Goal: Task Accomplishment & Management: Manage account settings

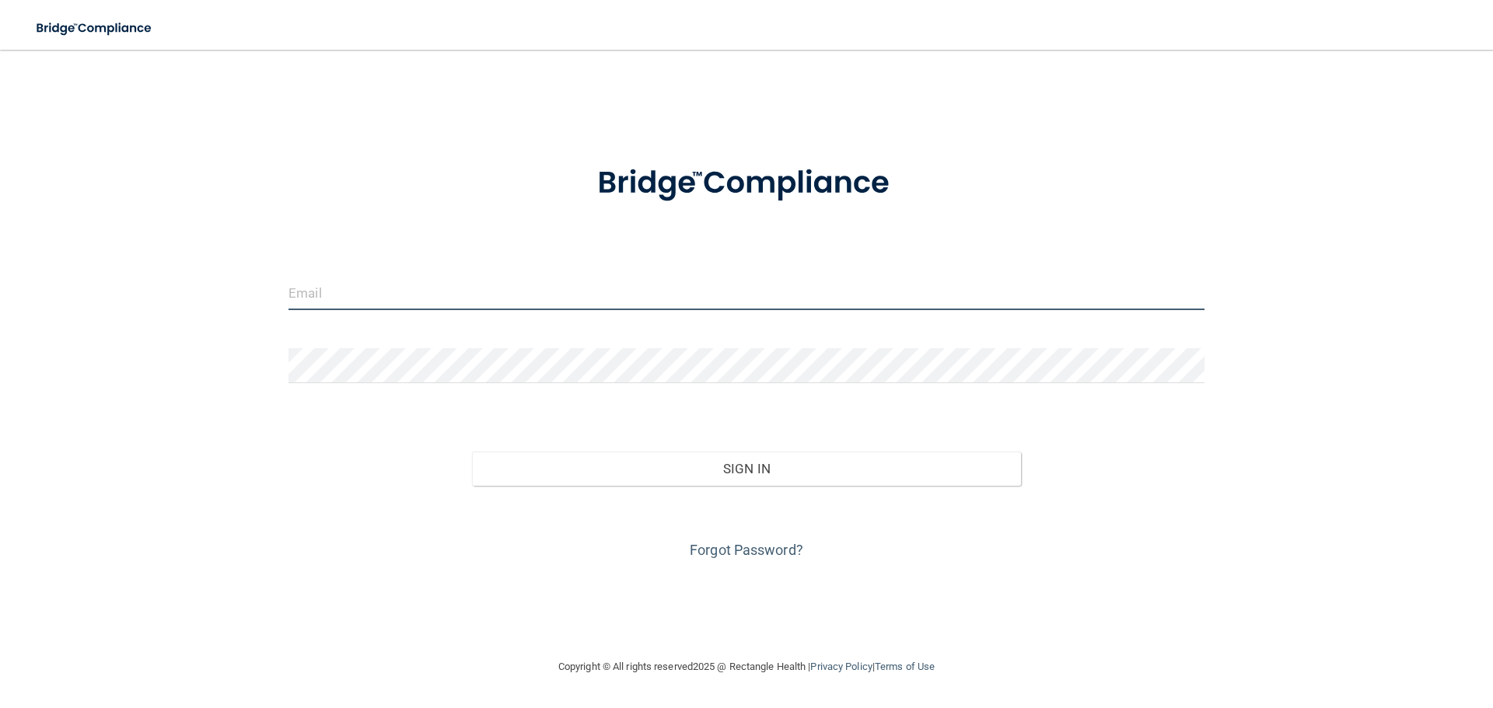
click at [494, 295] on input "email" at bounding box center [746, 292] width 916 height 35
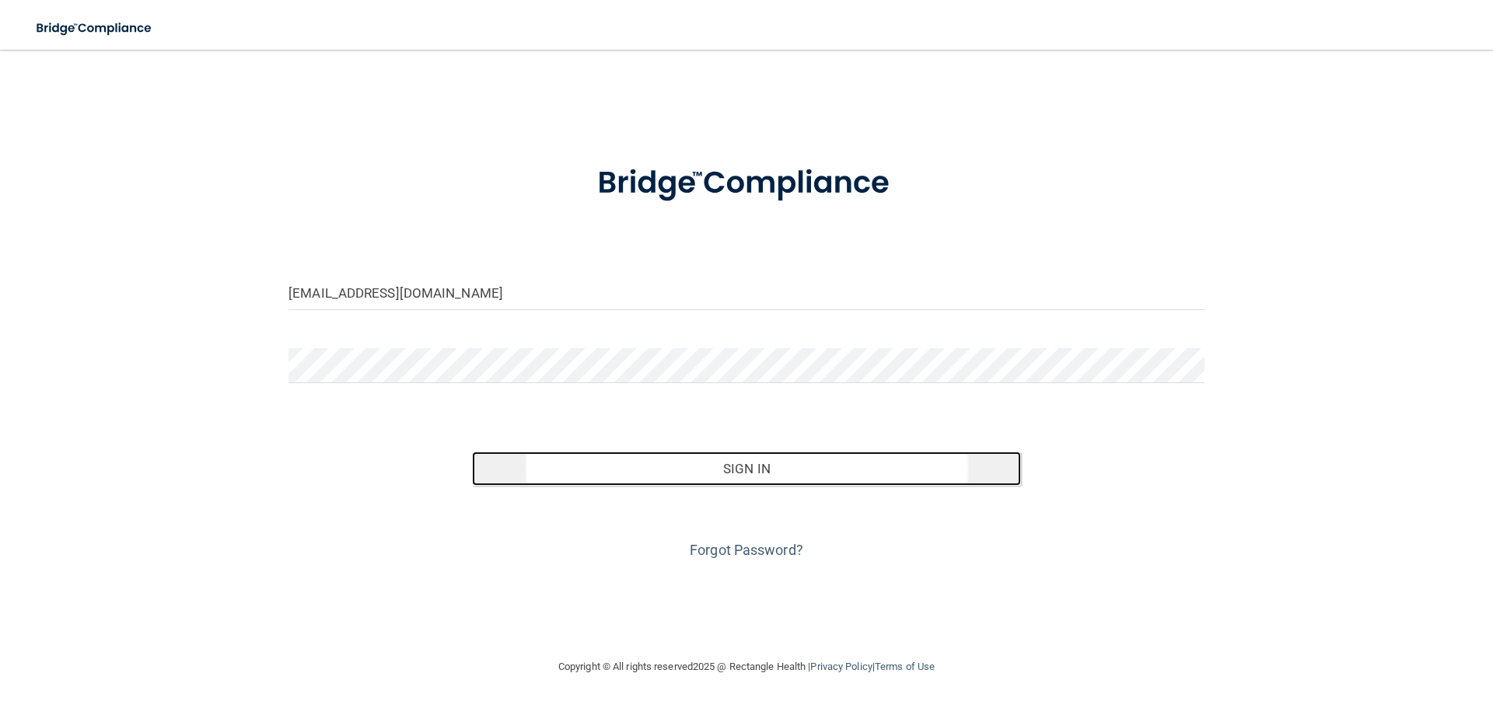
click at [738, 472] on button "Sign In" at bounding box center [747, 469] width 550 height 34
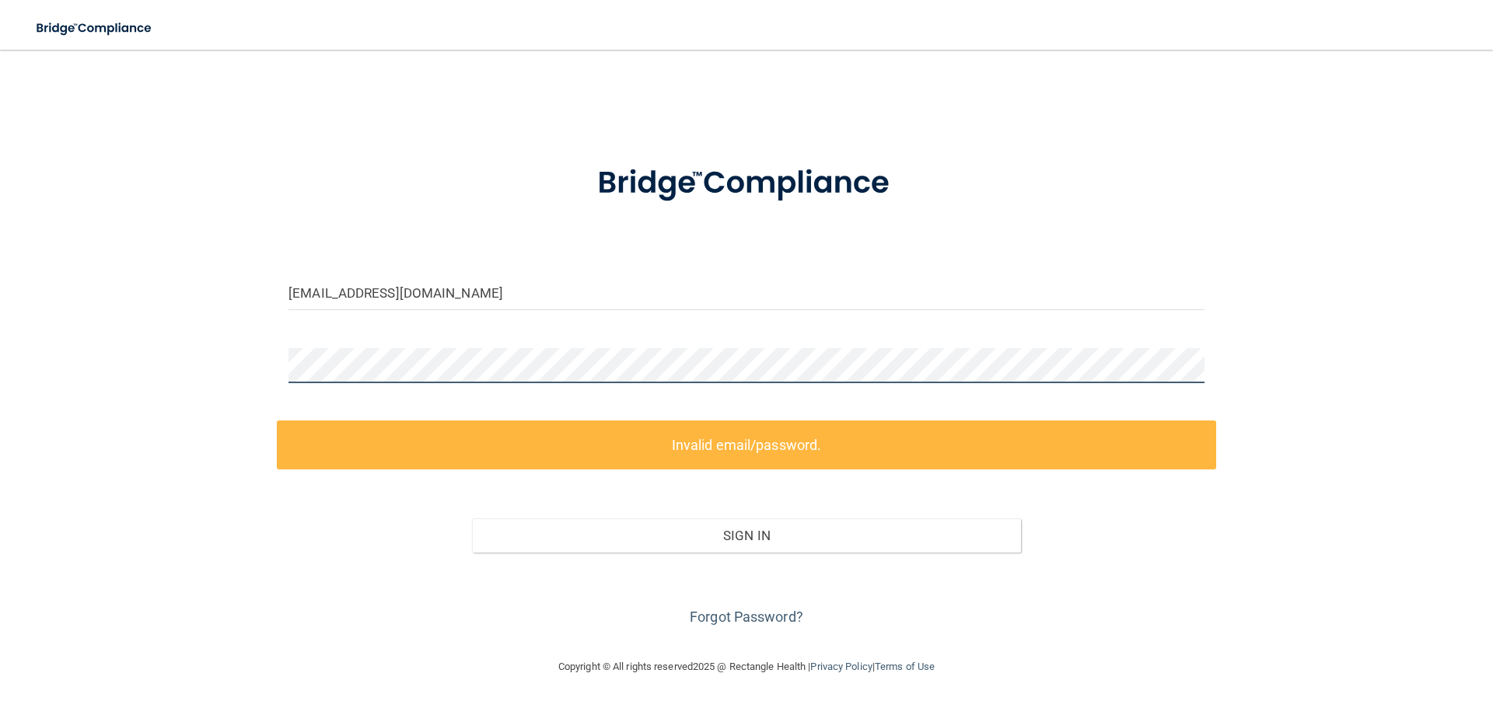
click at [86, 383] on div "[EMAIL_ADDRESS][DOMAIN_NAME] Invalid email/password. You don't have permission …" at bounding box center [746, 353] width 1431 height 577
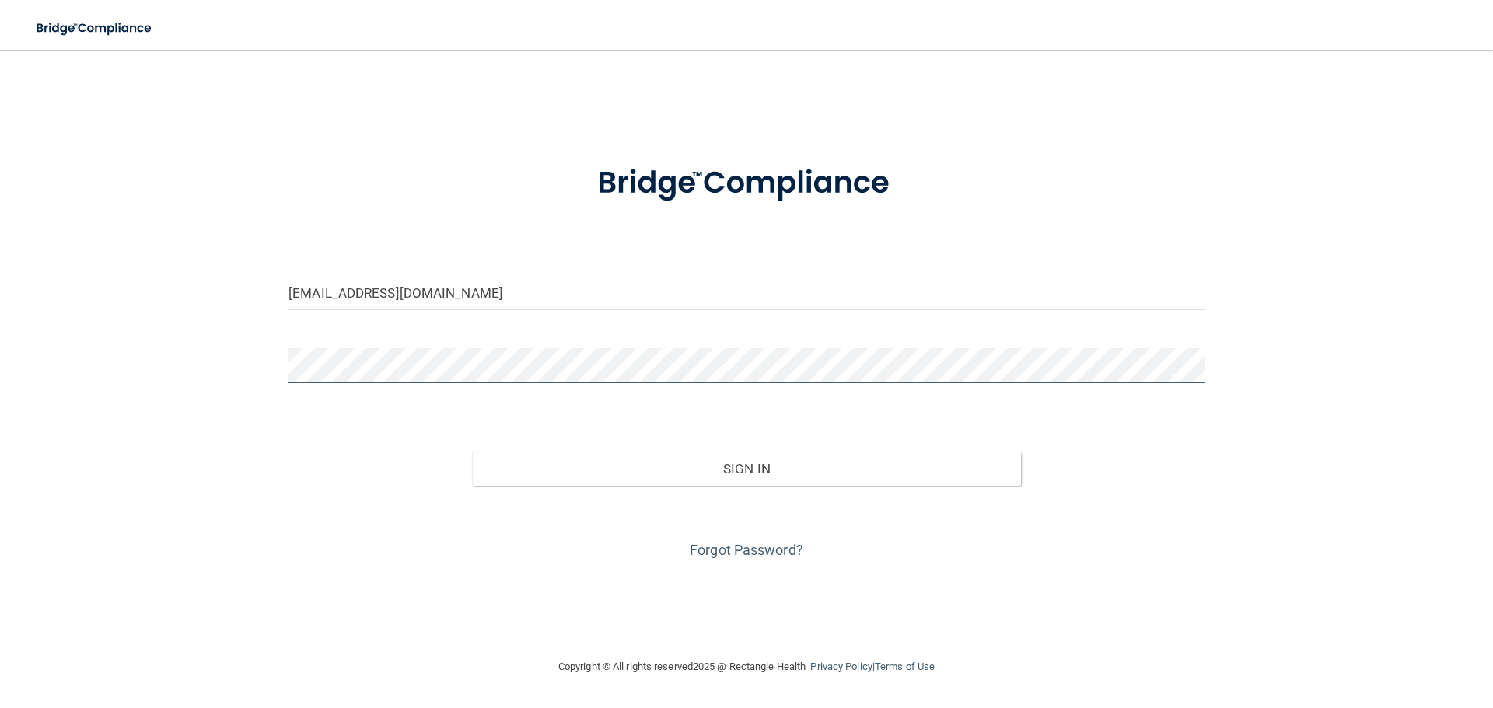
click at [472, 452] on button "Sign In" at bounding box center [747, 469] width 550 height 34
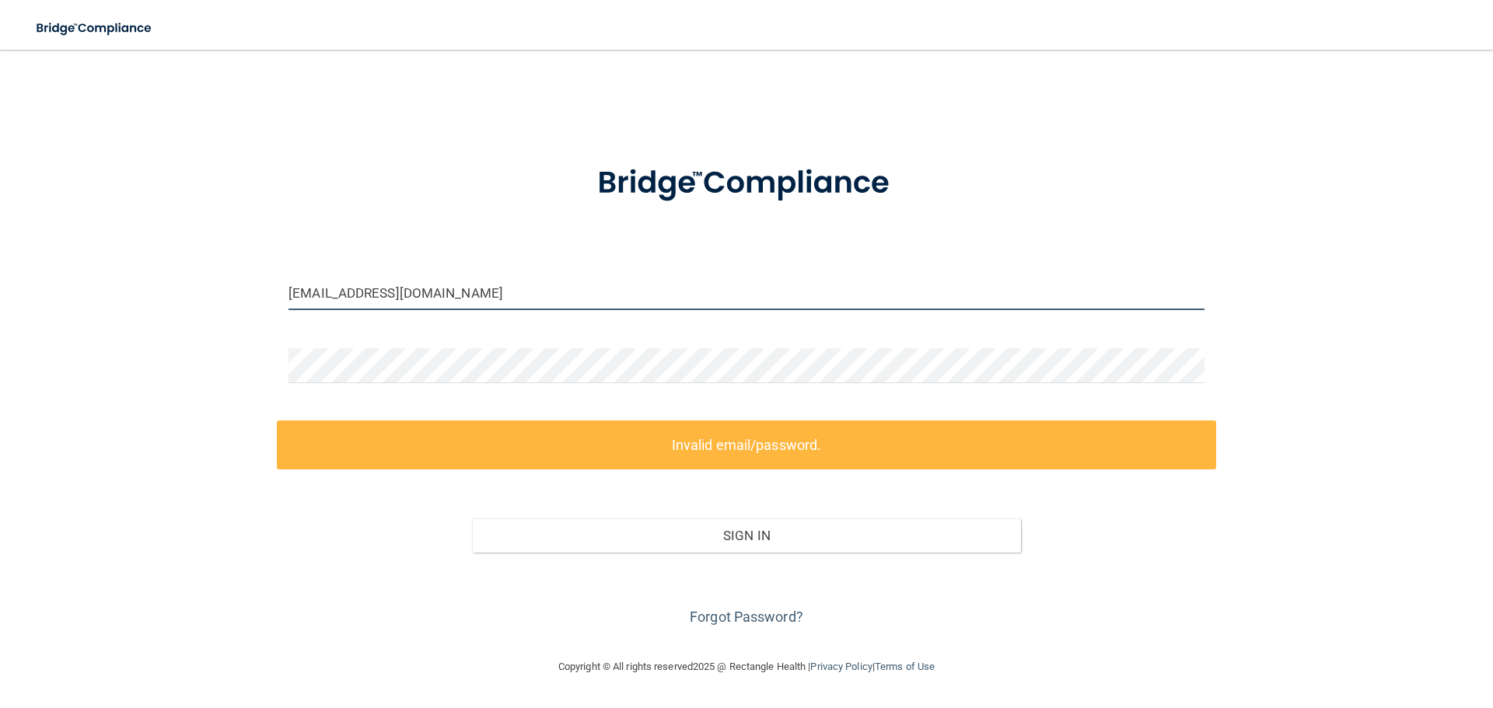
click at [465, 302] on input "[EMAIL_ADDRESS][DOMAIN_NAME]" at bounding box center [746, 292] width 916 height 35
drag, startPoint x: 459, startPoint y: 301, endPoint x: 143, endPoint y: 263, distance: 318.7
click at [148, 263] on div "[EMAIL_ADDRESS][DOMAIN_NAME] Invalid email/password. You don't have permission …" at bounding box center [746, 353] width 1431 height 577
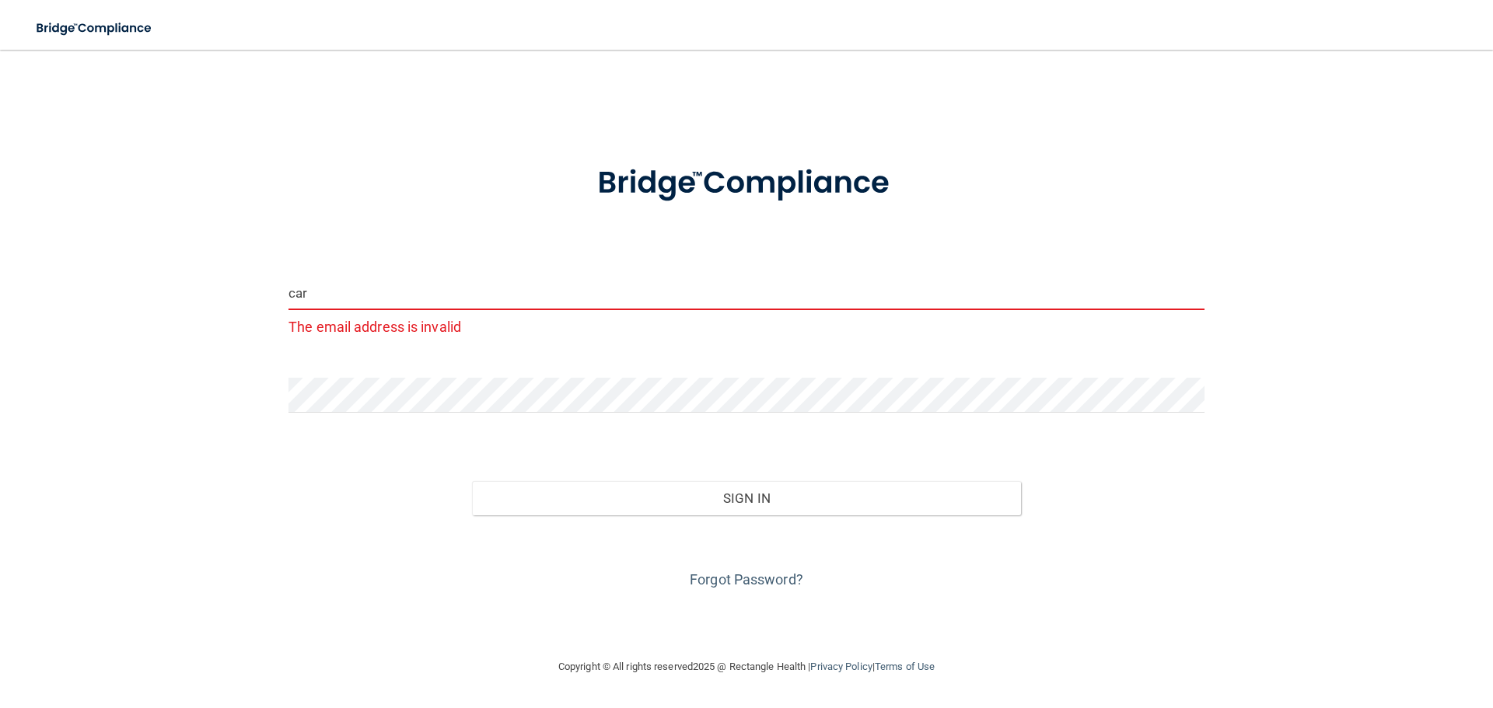
type input "[PERSON_NAME][EMAIL_ADDRESS][DOMAIN_NAME]"
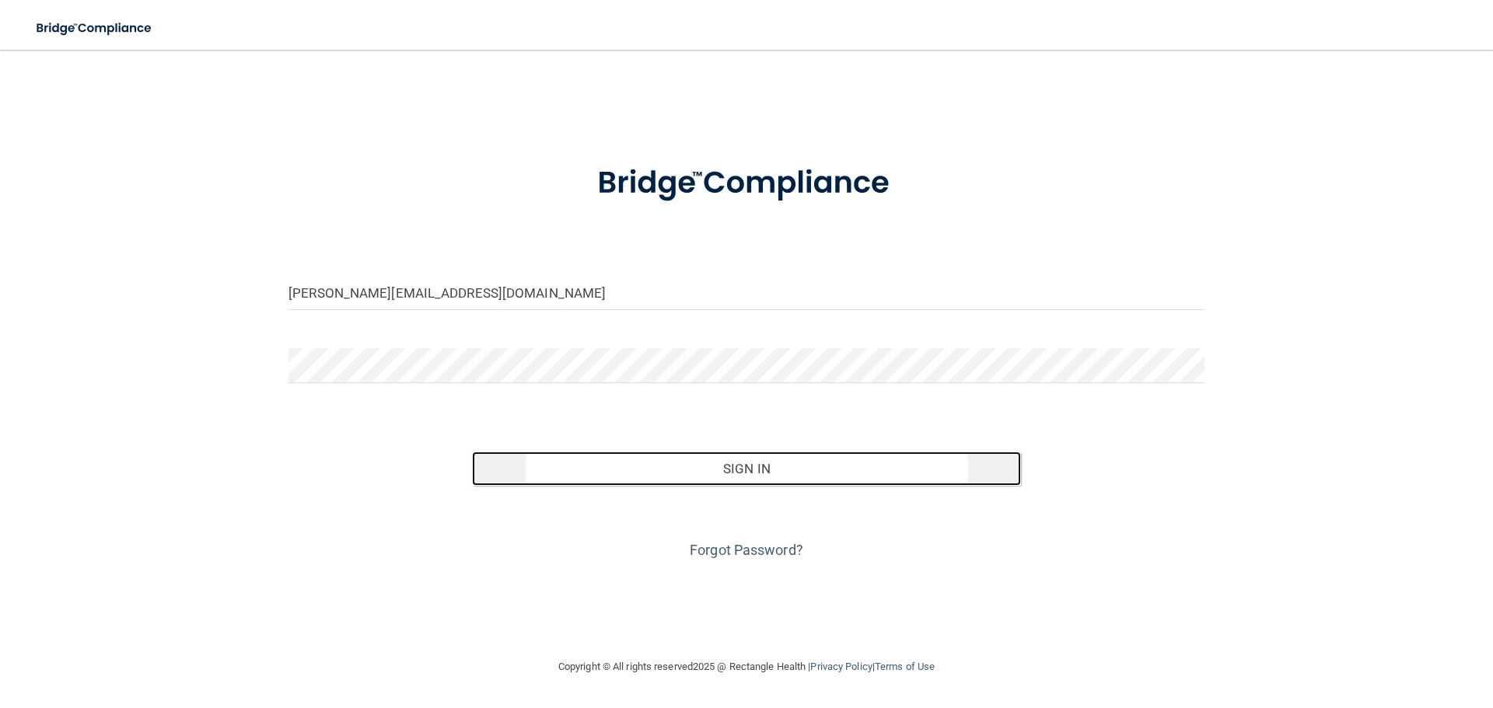
click at [621, 470] on button "Sign In" at bounding box center [747, 469] width 550 height 34
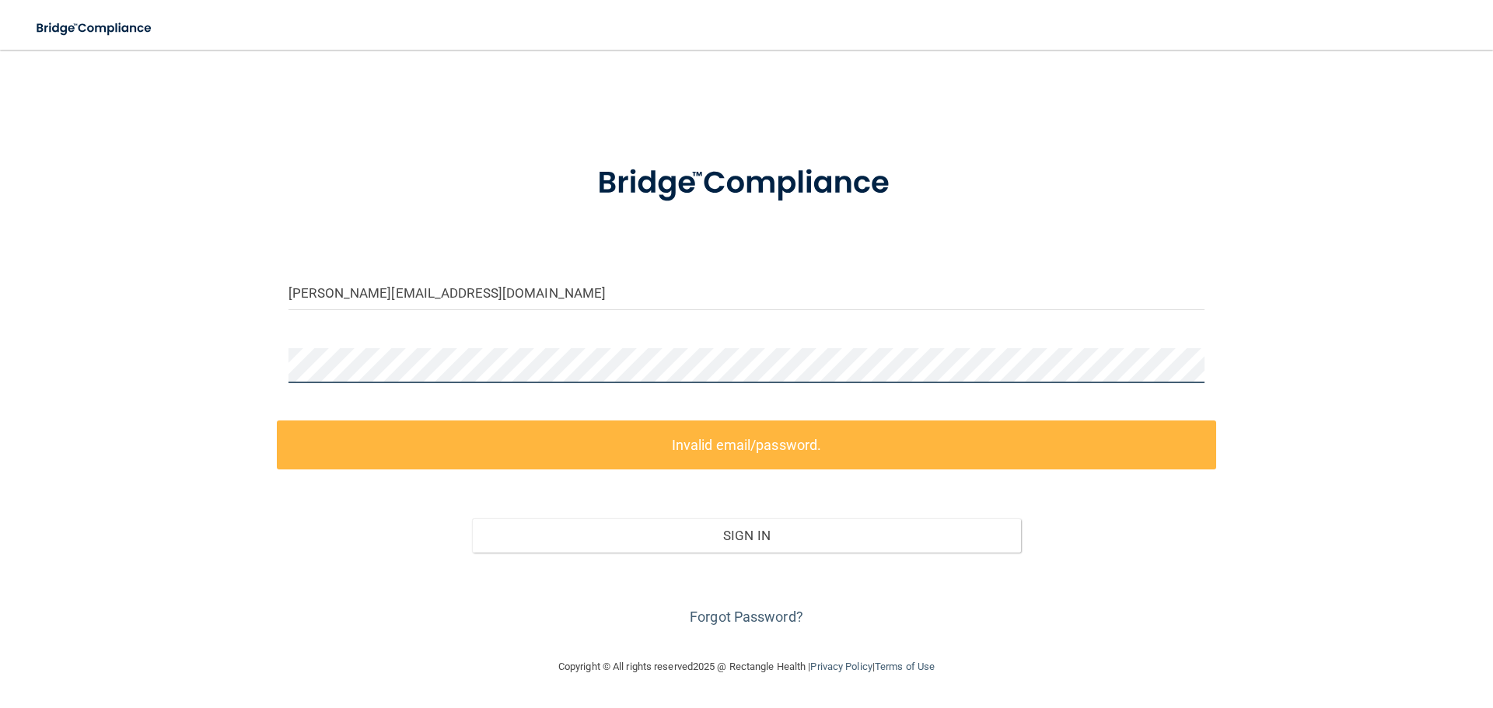
click at [0, 299] on main "[PERSON_NAME][EMAIL_ADDRESS][DOMAIN_NAME] Invalid email/password. You don't hav…" at bounding box center [746, 379] width 1493 height 659
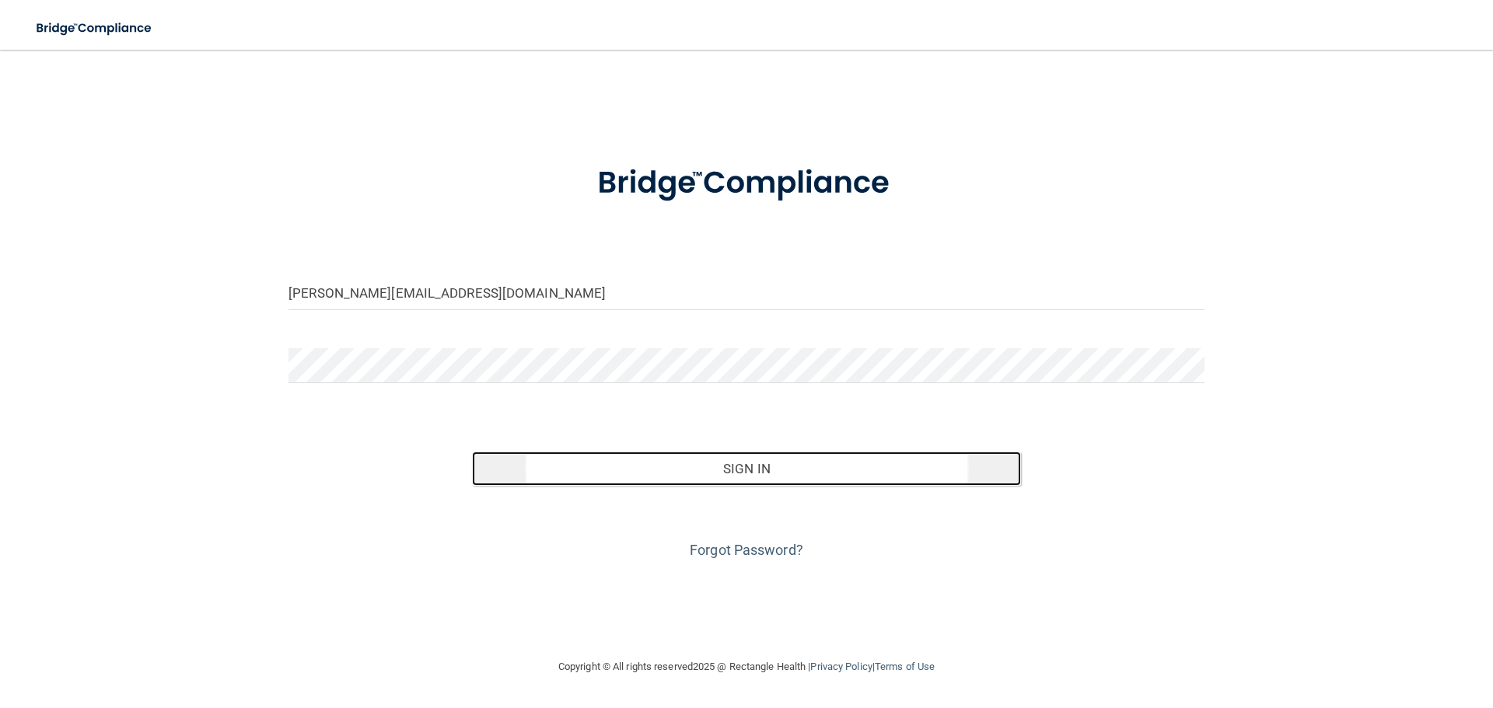
click at [682, 474] on button "Sign In" at bounding box center [747, 469] width 550 height 34
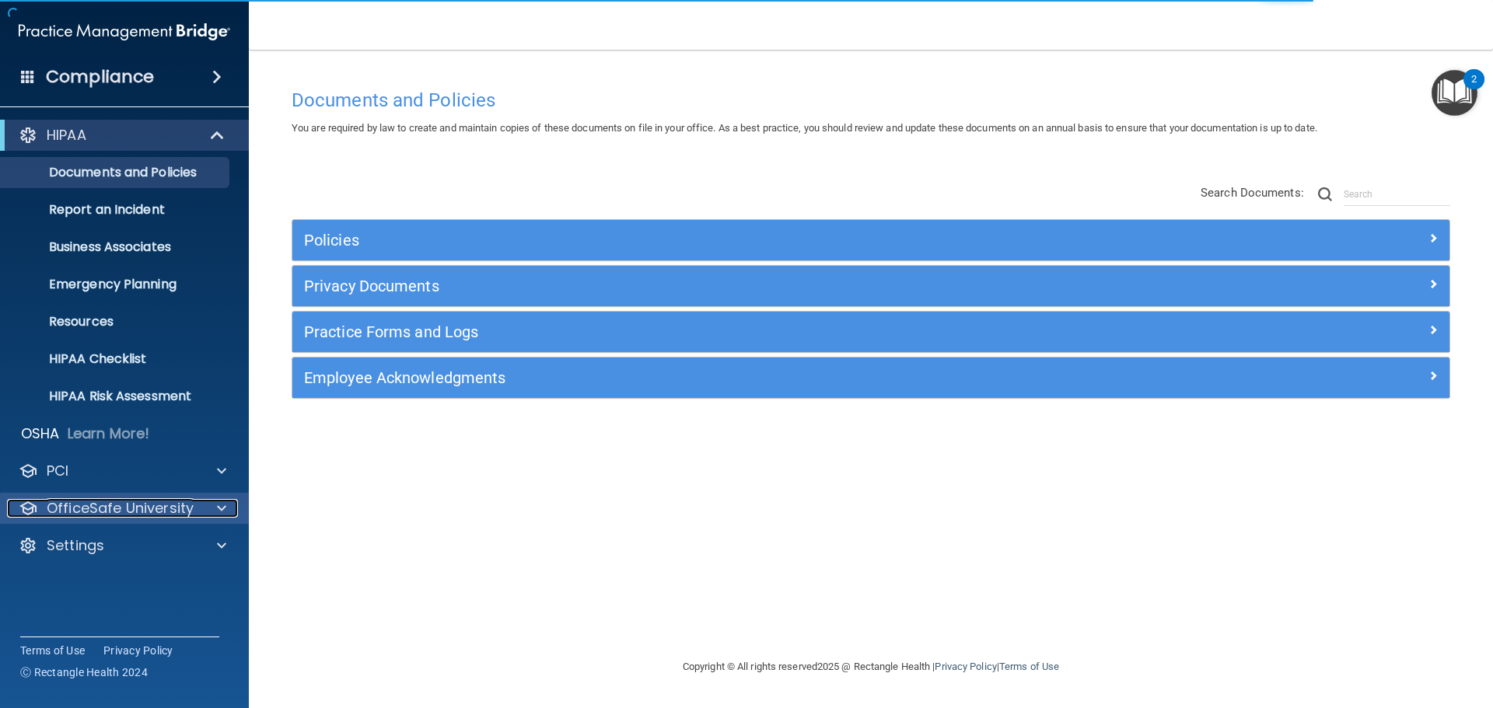
click at [215, 506] on div at bounding box center [219, 508] width 39 height 19
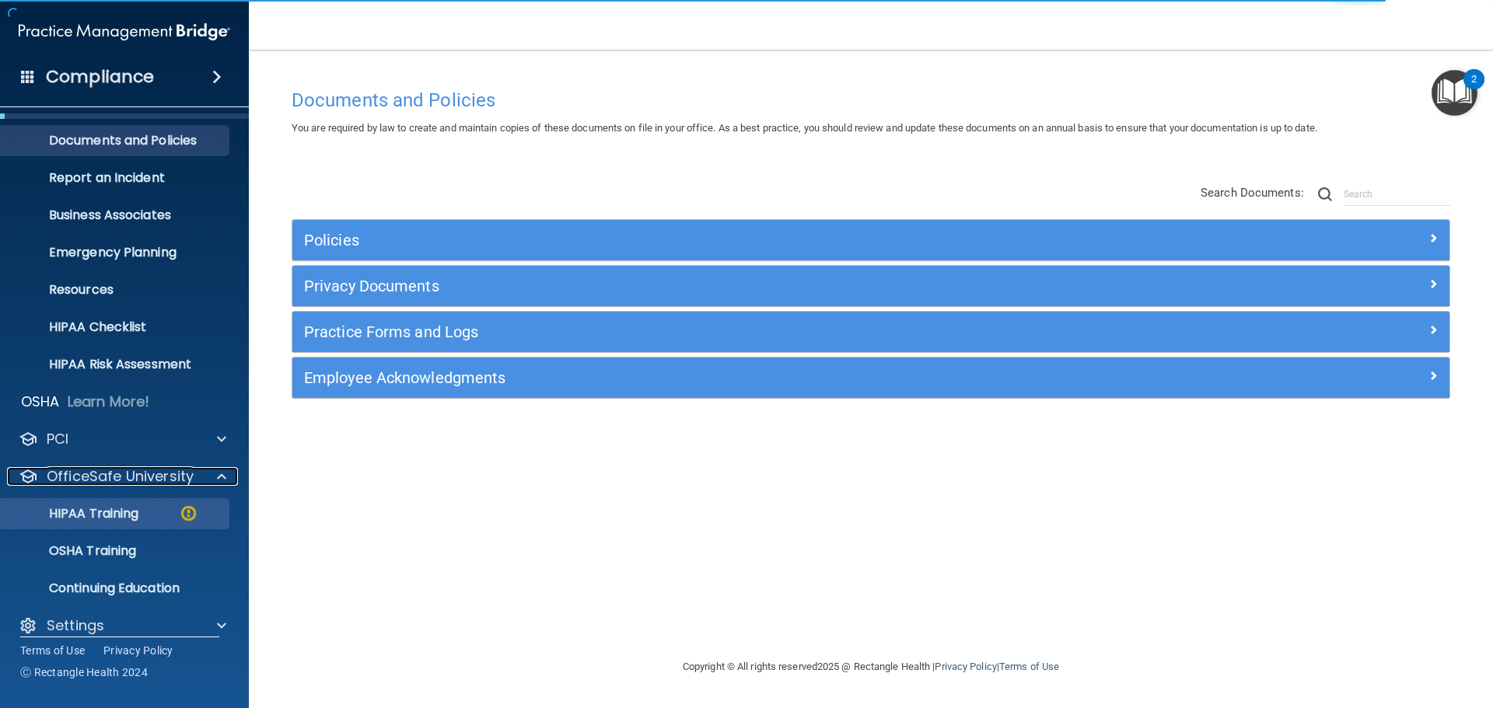
scroll to position [49, 0]
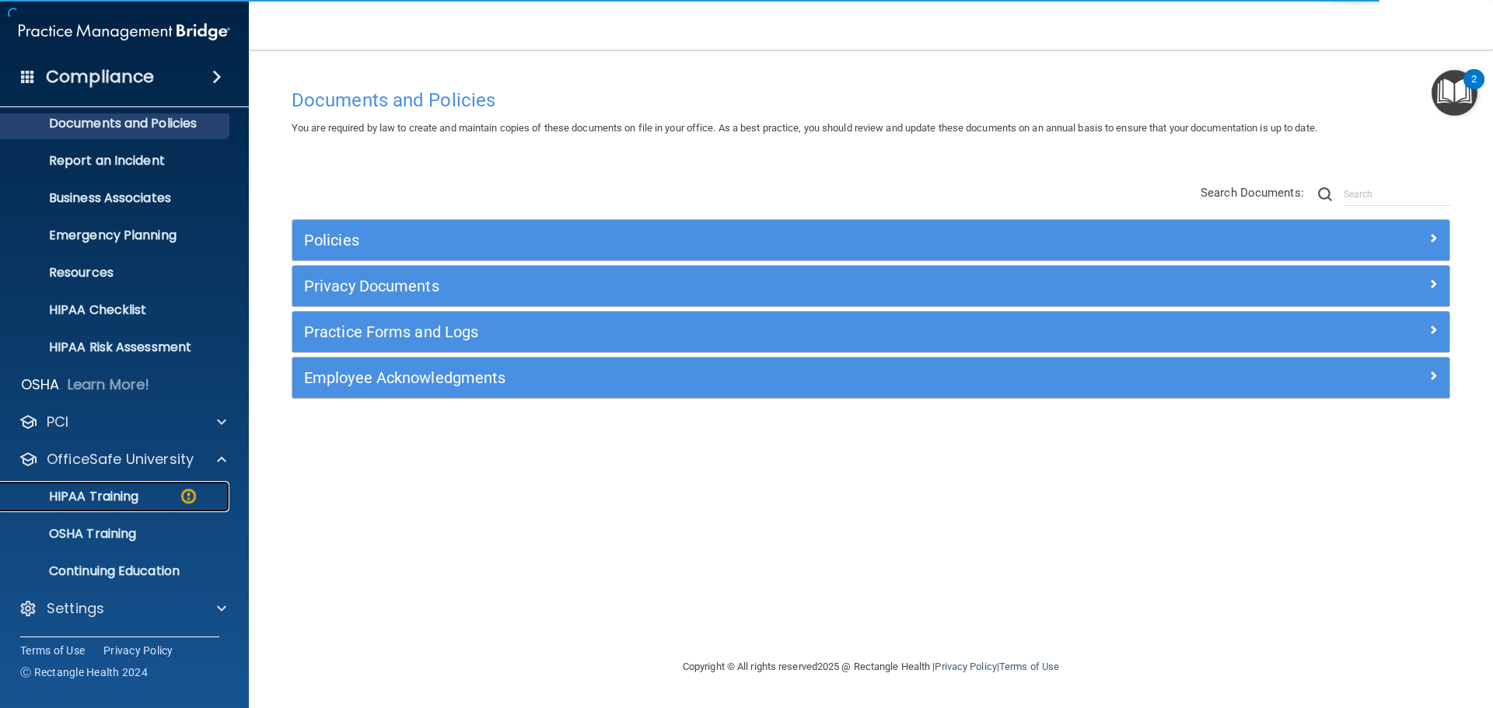
click at [112, 498] on p "HIPAA Training" at bounding box center [74, 497] width 128 height 16
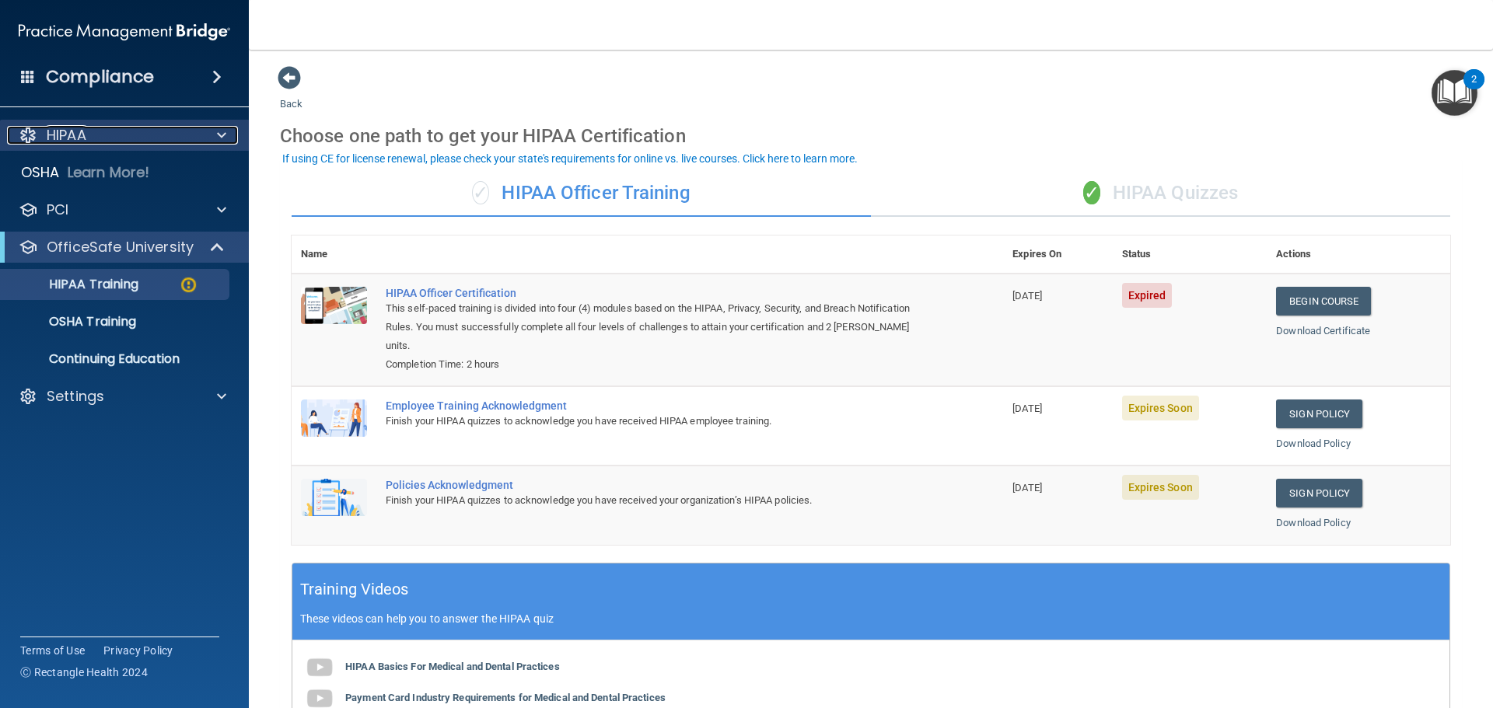
click at [229, 139] on div at bounding box center [219, 135] width 39 height 19
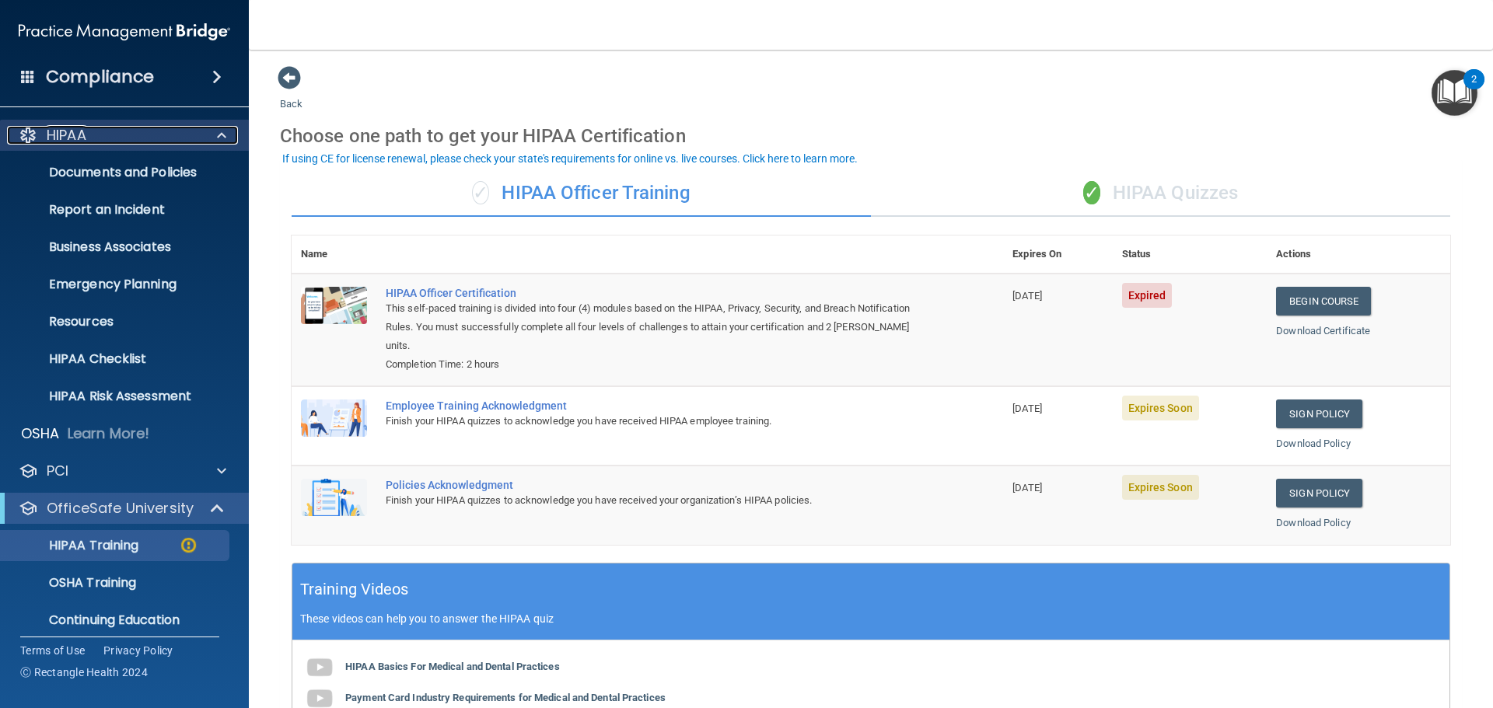
click at [117, 136] on div "HIPAA" at bounding box center [103, 135] width 193 height 19
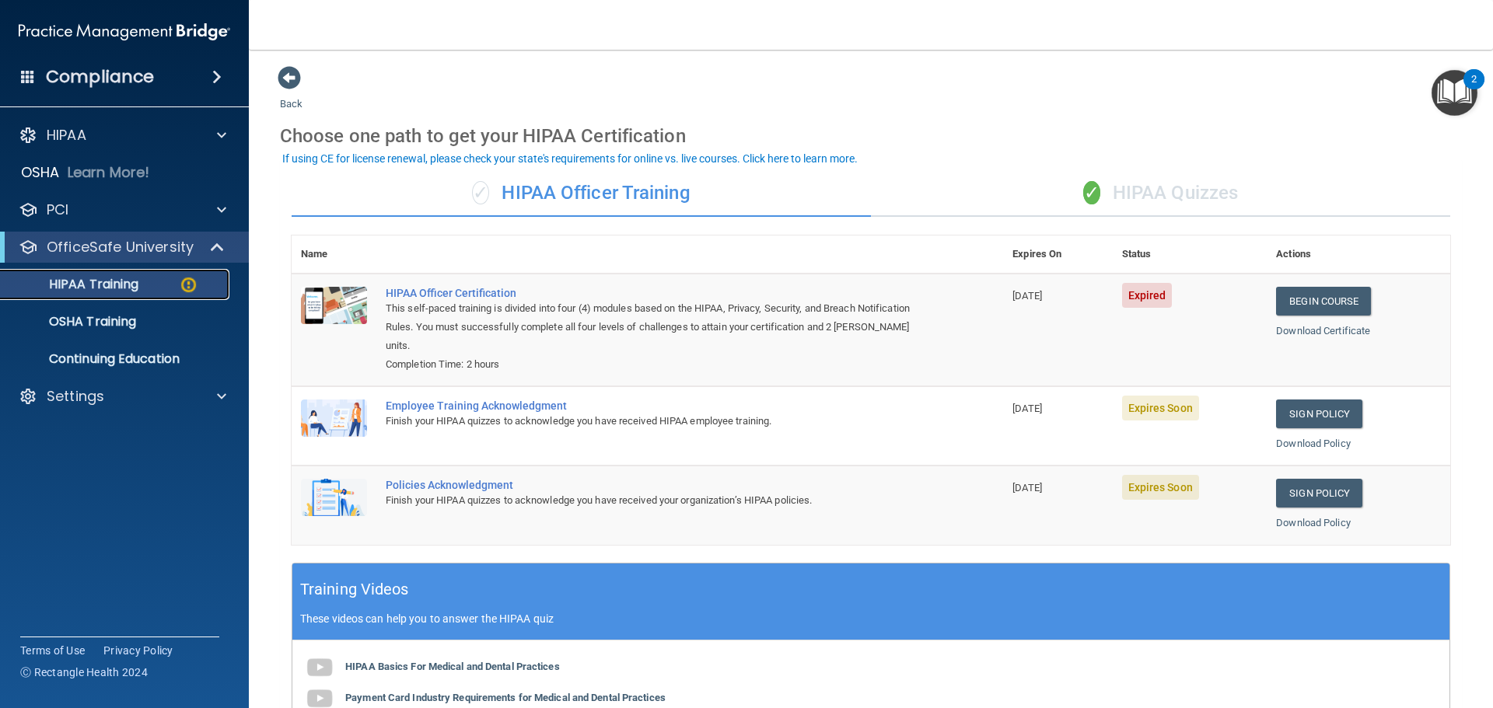
click at [96, 277] on p "HIPAA Training" at bounding box center [74, 285] width 128 height 16
click at [86, 398] on p "Settings" at bounding box center [76, 396] width 58 height 19
click at [84, 467] on p "My Users" at bounding box center [116, 471] width 212 height 16
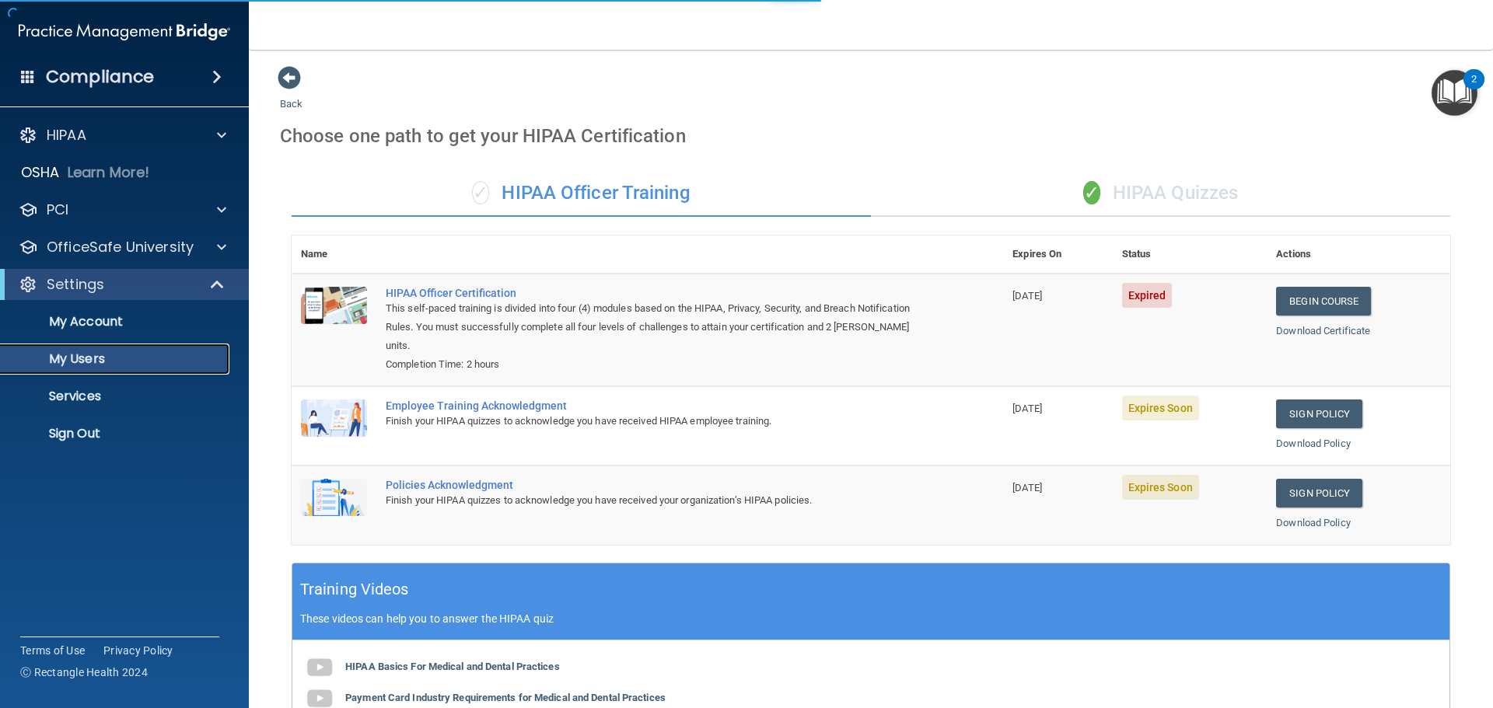
select select "20"
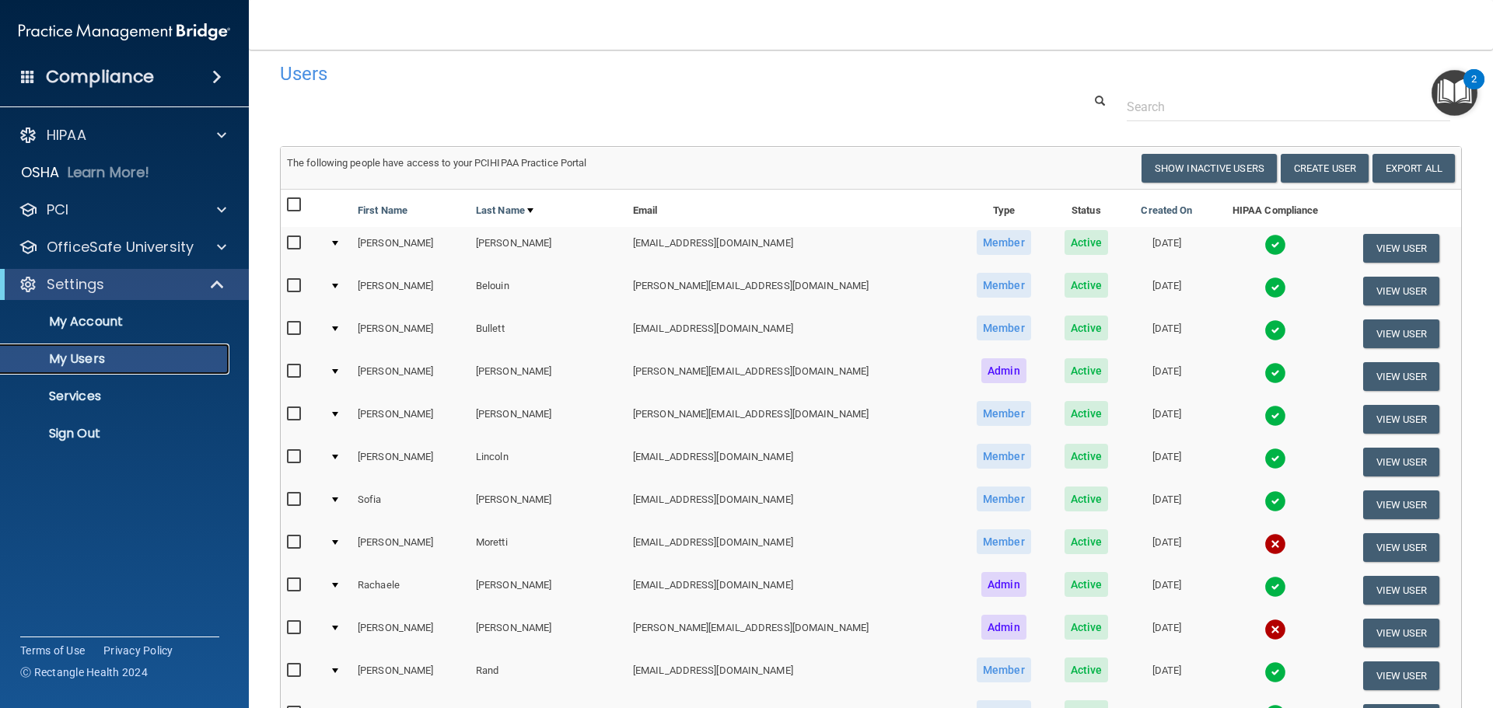
scroll to position [89, 0]
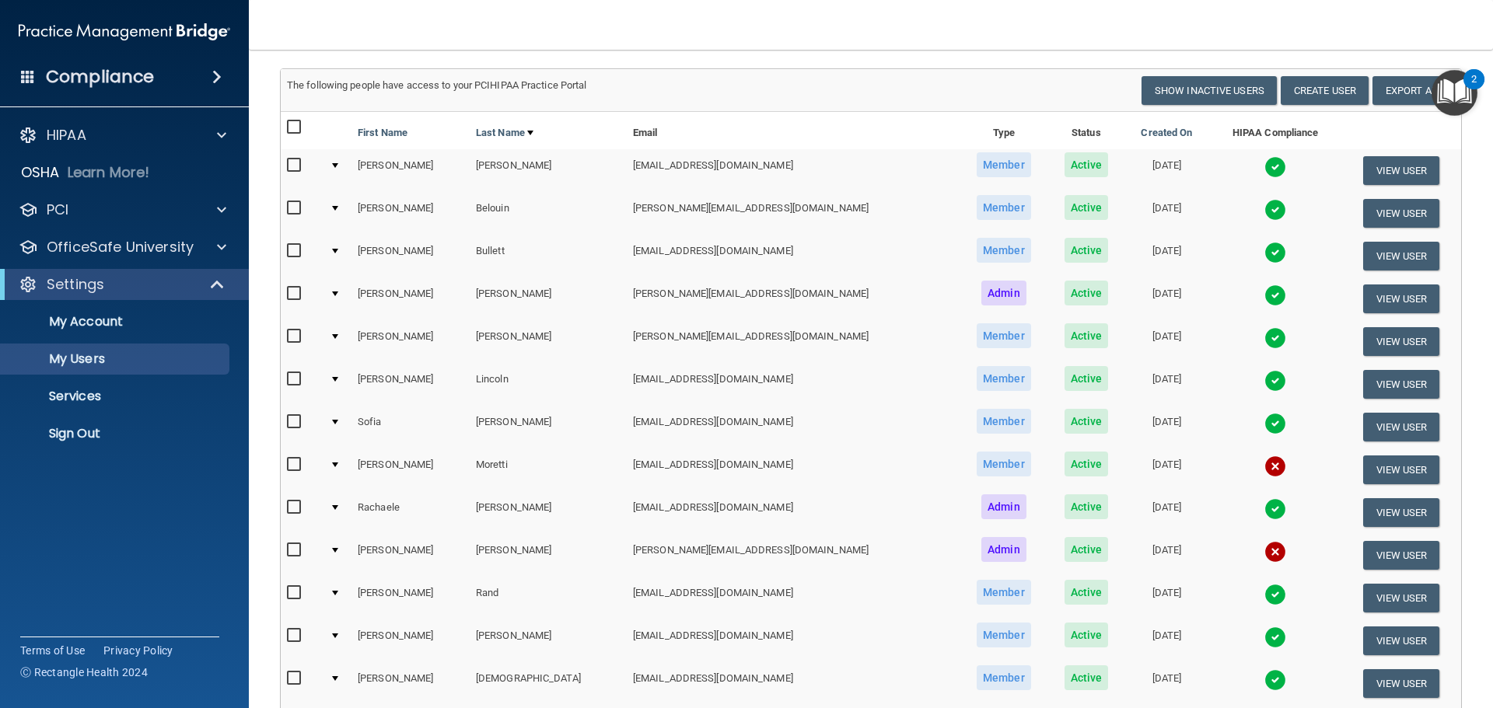
click at [1264, 460] on img at bounding box center [1275, 467] width 22 height 22
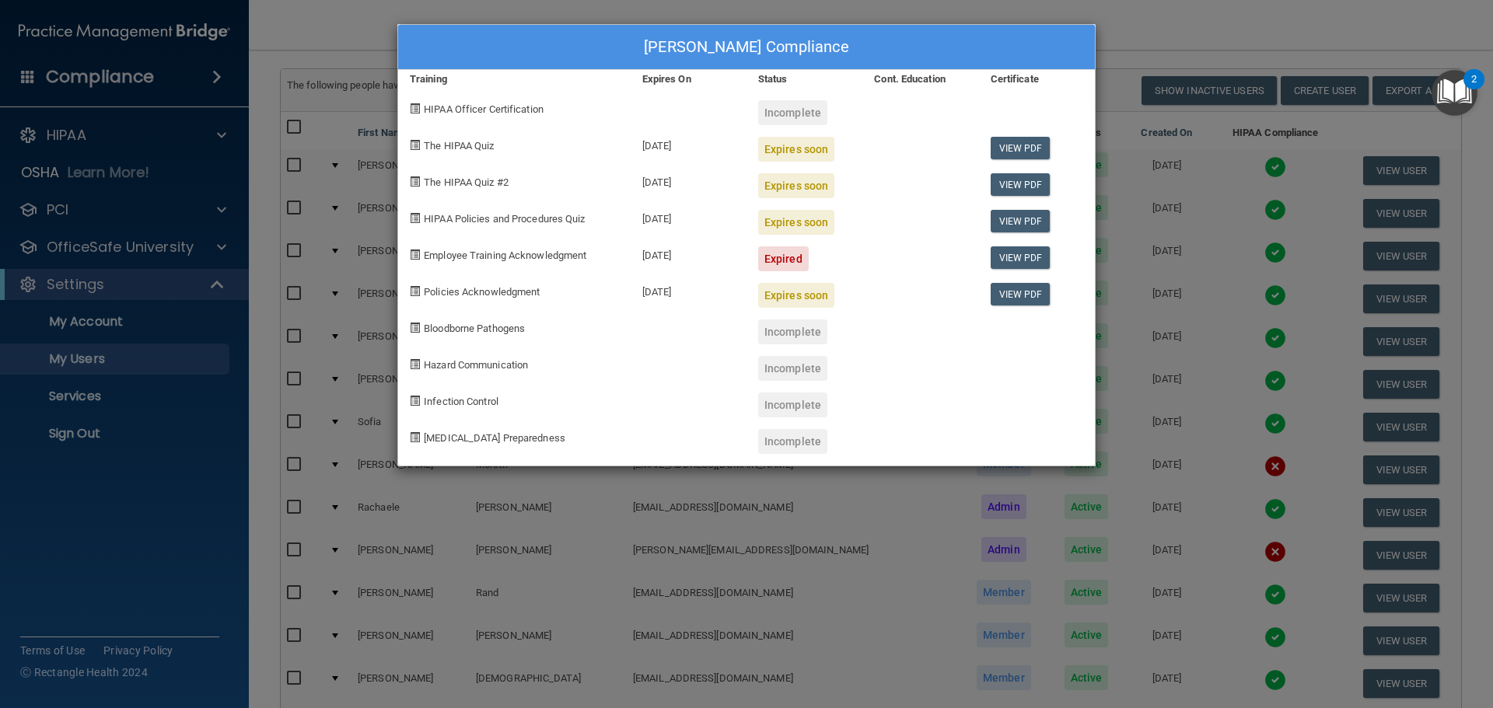
click at [799, 263] on div "Expired" at bounding box center [783, 258] width 51 height 25
click at [1010, 257] on link "View PDF" at bounding box center [1021, 257] width 60 height 23
click at [1186, 33] on div "[PERSON_NAME] Compliance Training Expires On Status Cont. Education Certificate…" at bounding box center [746, 354] width 1493 height 708
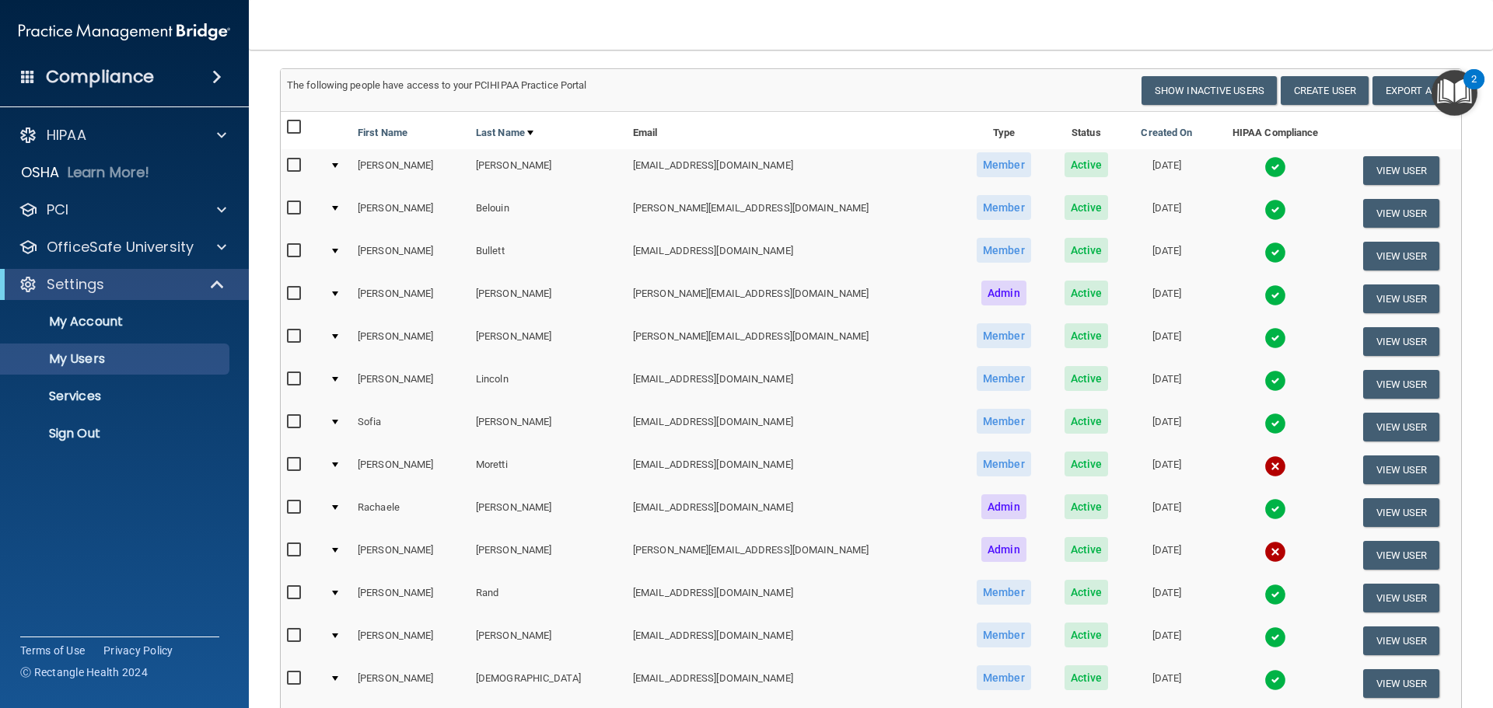
scroll to position [166, 0]
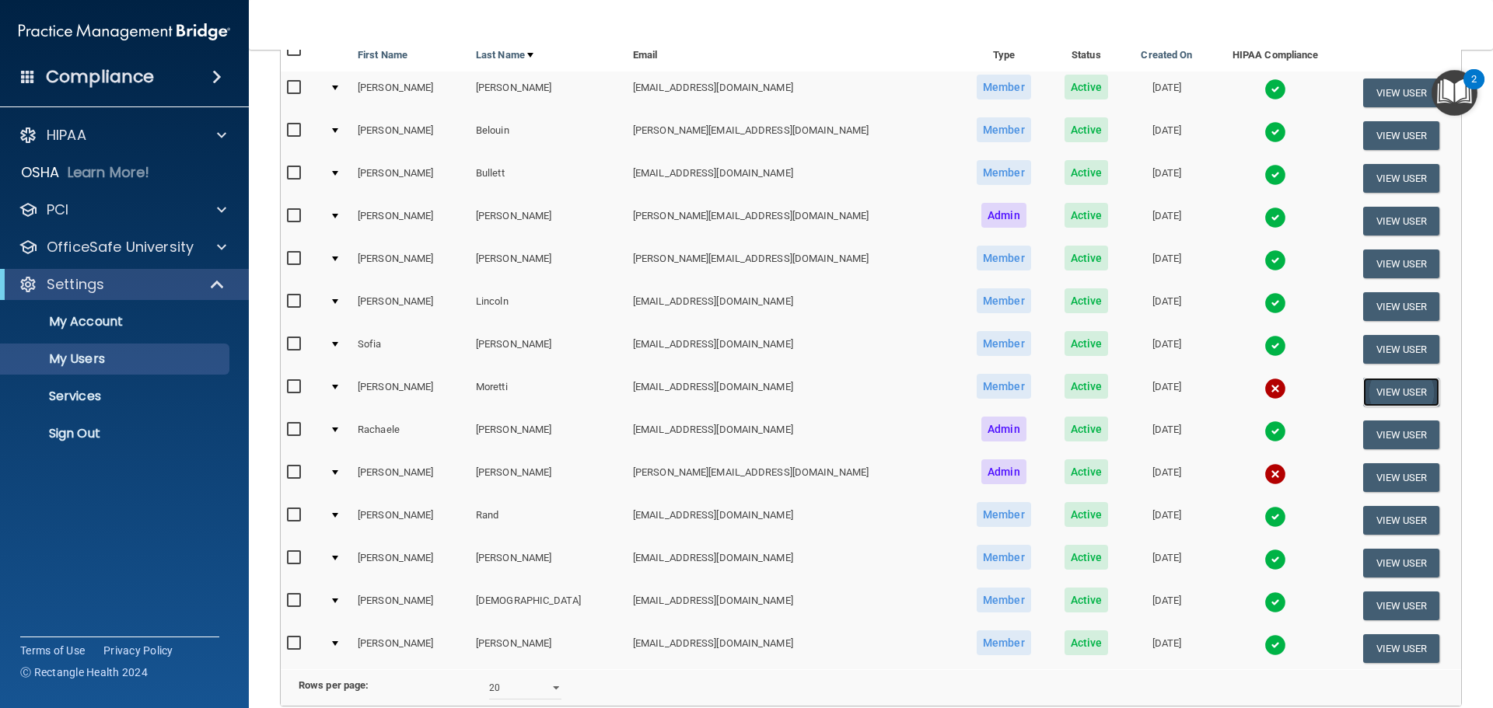
click at [1378, 393] on button "View User" at bounding box center [1401, 392] width 77 height 29
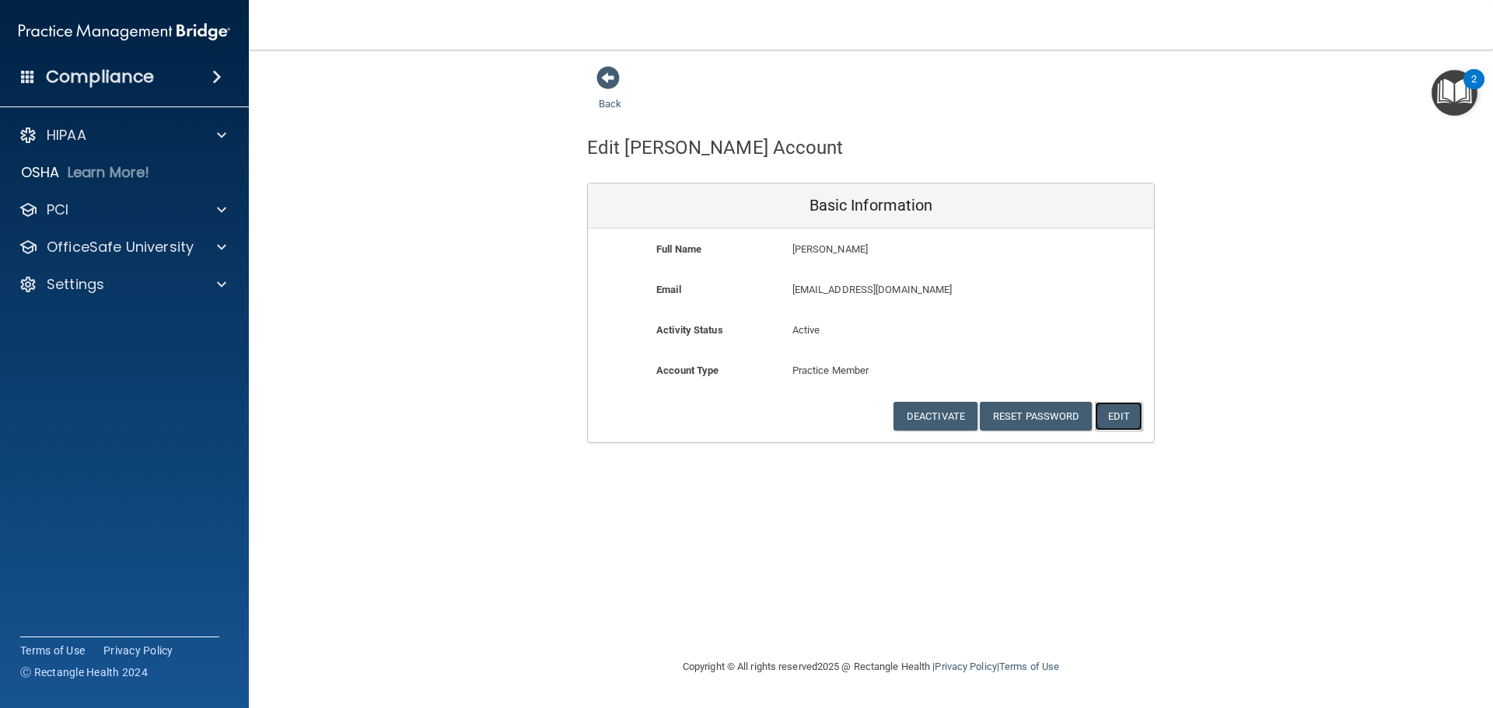
click at [1131, 412] on button "Edit" at bounding box center [1118, 416] width 47 height 29
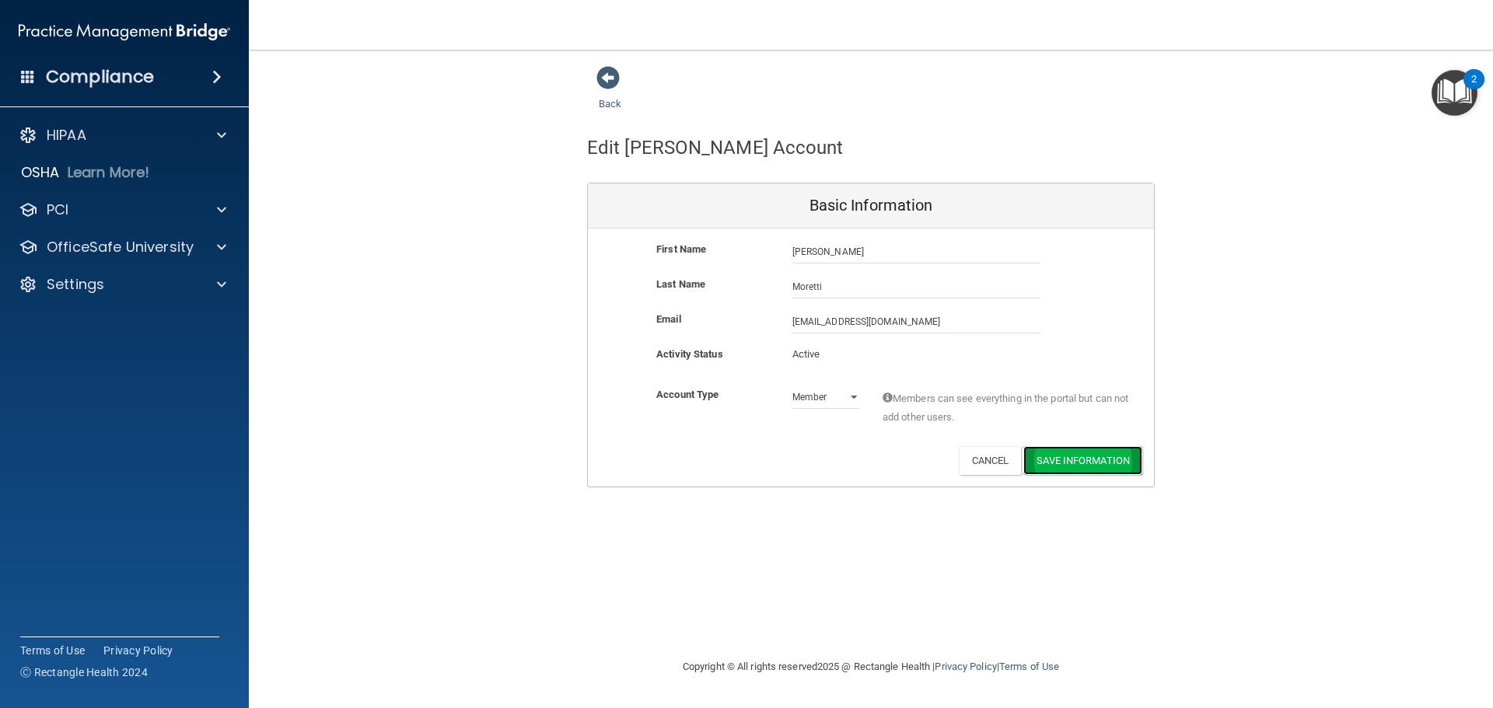
click at [1059, 463] on button "Save Information" at bounding box center [1082, 460] width 119 height 29
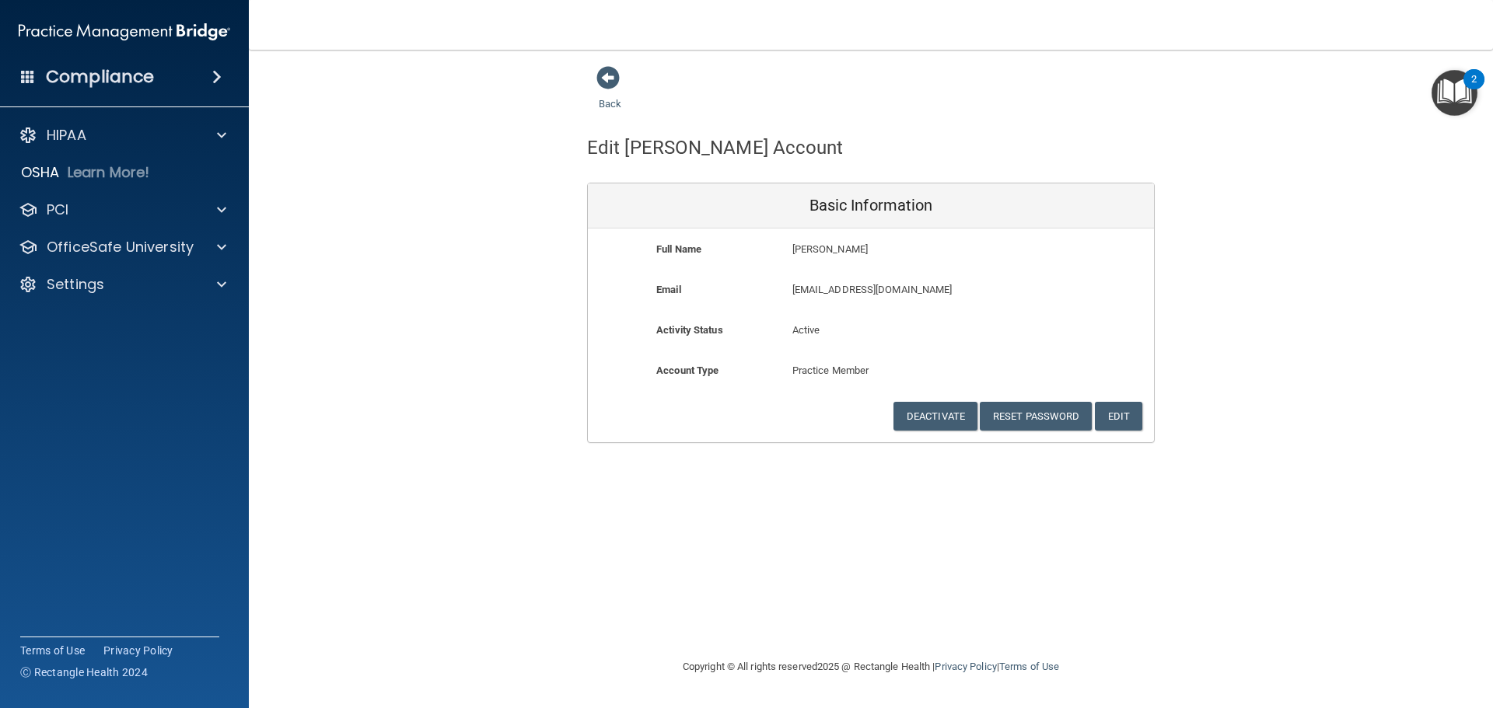
click at [1445, 94] on img "Open Resource Center, 2 new notifications" at bounding box center [1454, 93] width 46 height 46
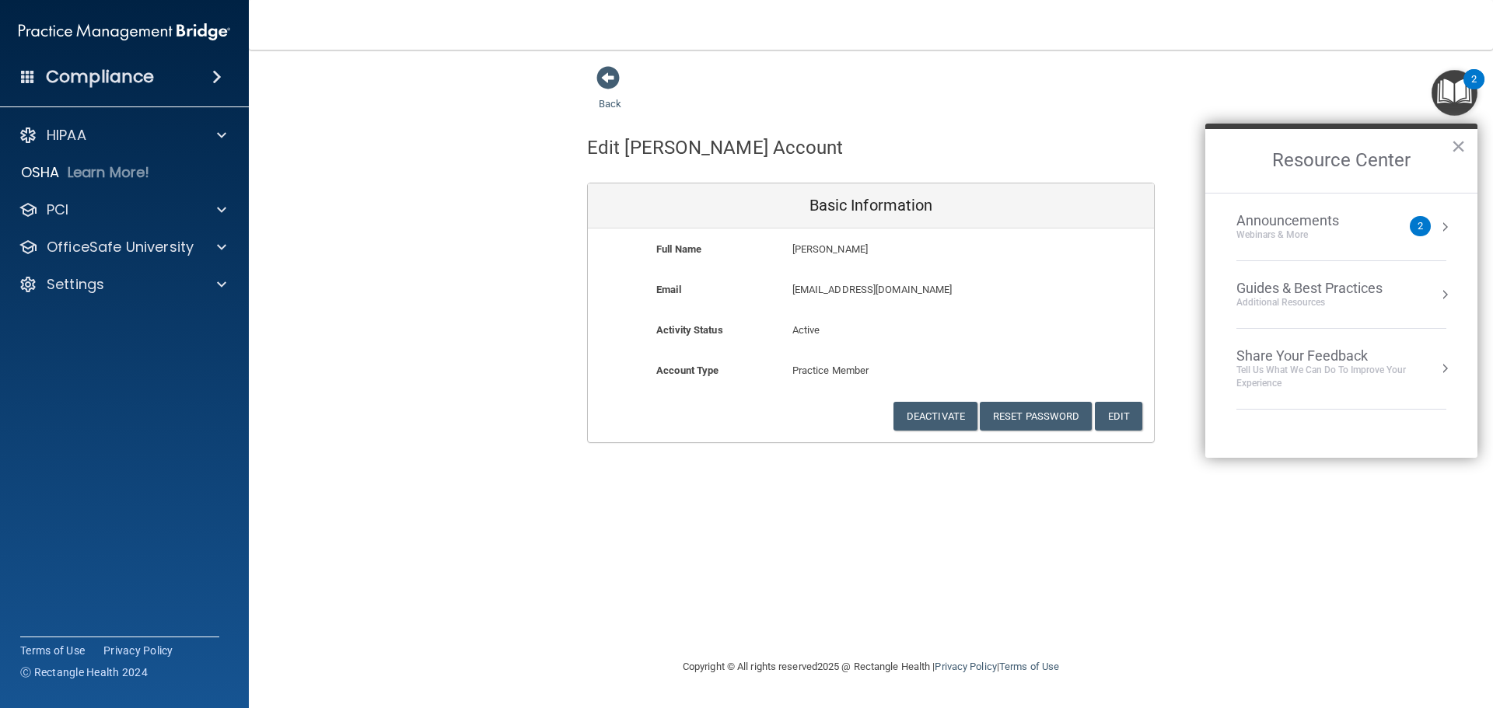
click at [1445, 94] on img "Open Resource Center, 2 new notifications" at bounding box center [1454, 93] width 46 height 46
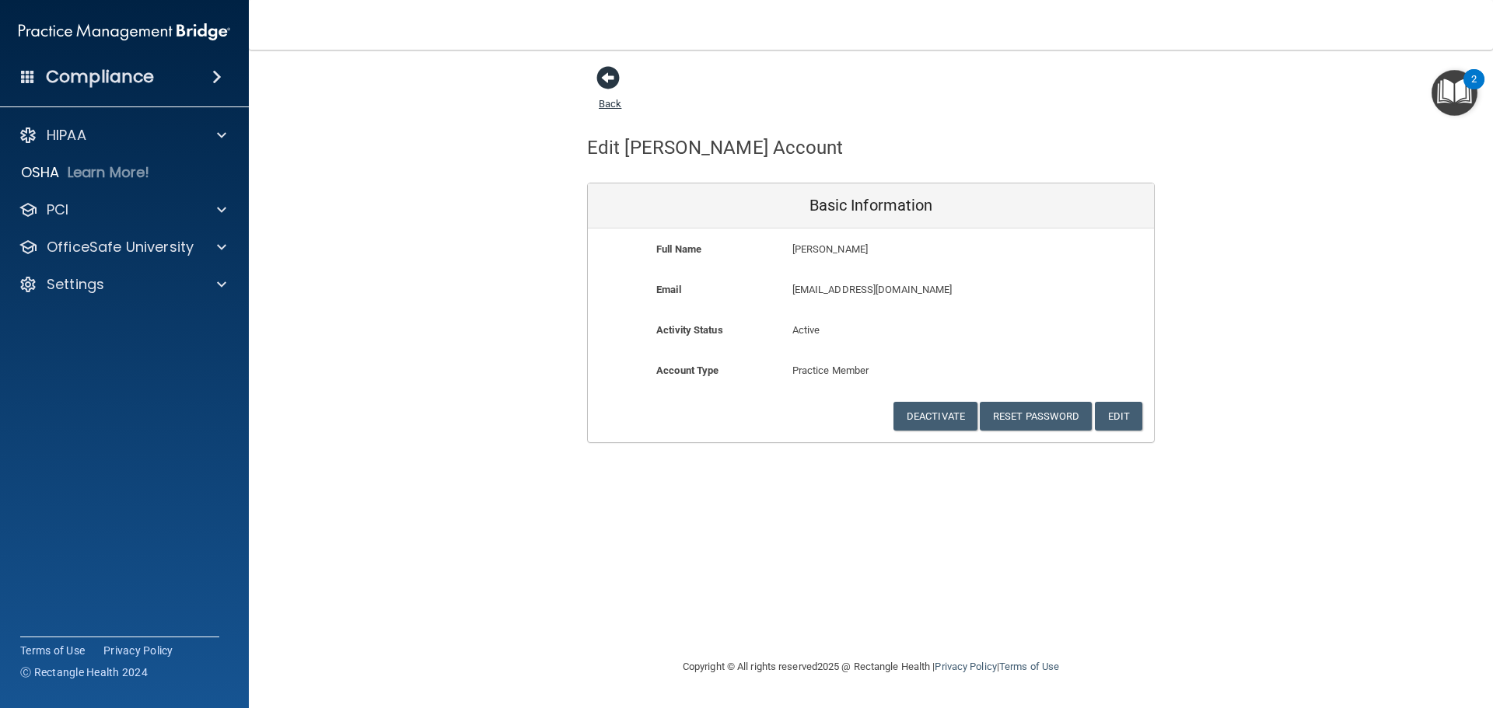
click at [609, 81] on span at bounding box center [607, 77] width 23 height 23
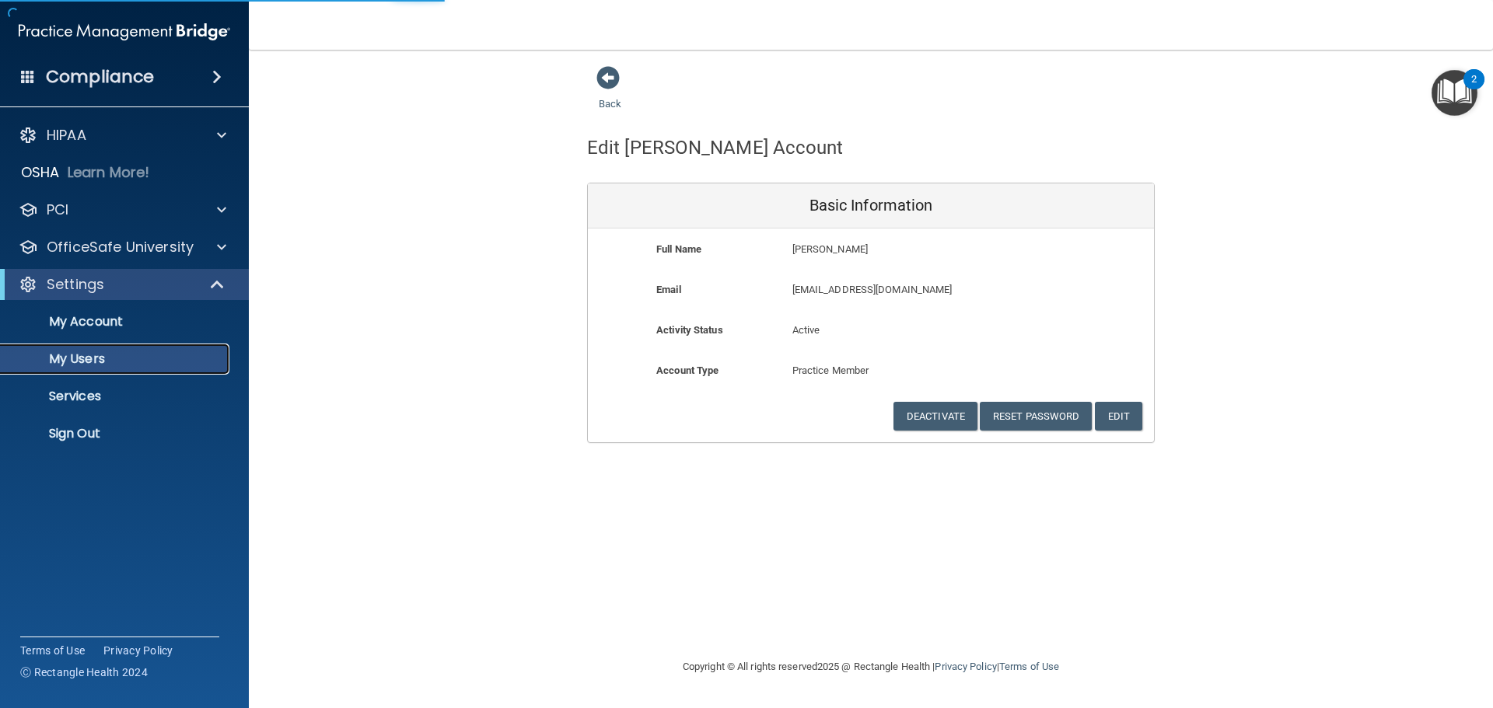
click at [68, 355] on p "My Users" at bounding box center [116, 359] width 212 height 16
select select "20"
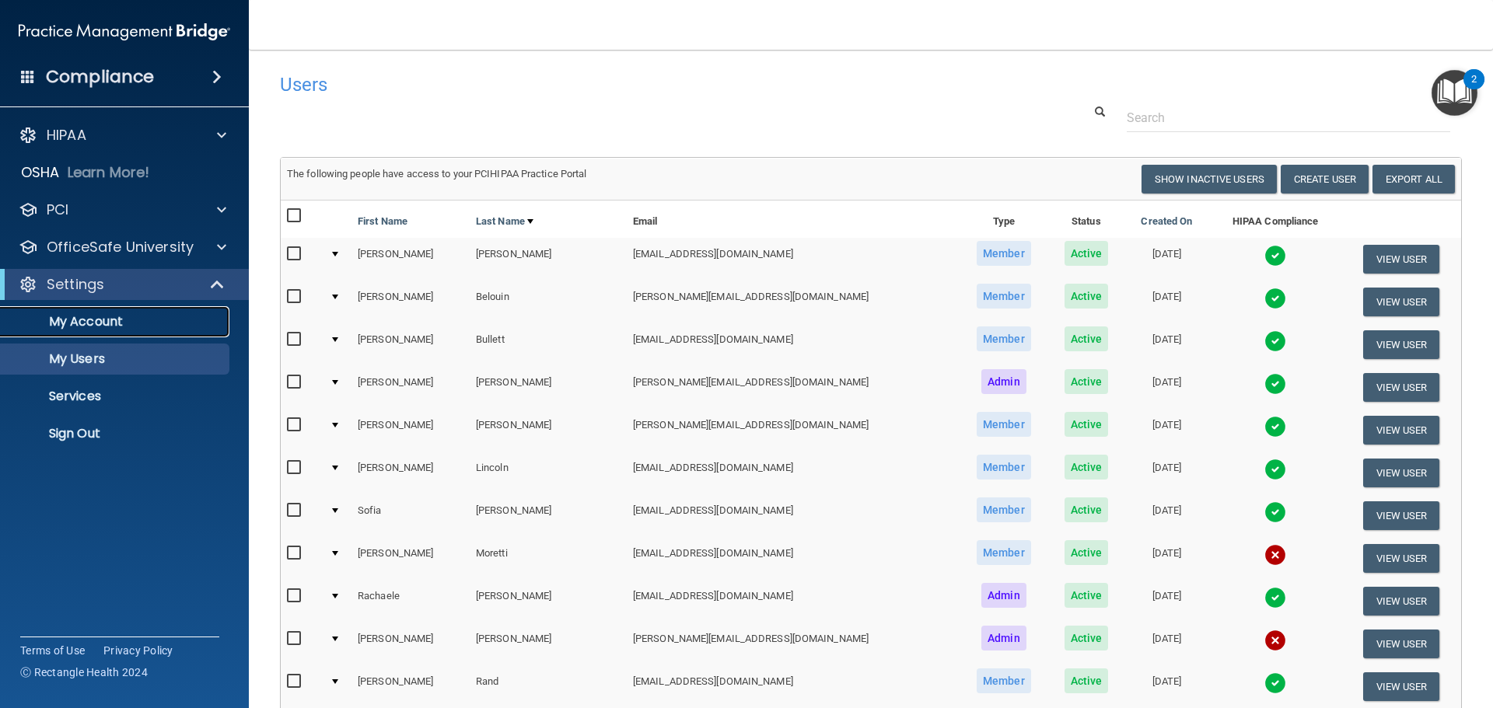
click at [41, 317] on p "My Account" at bounding box center [116, 322] width 212 height 16
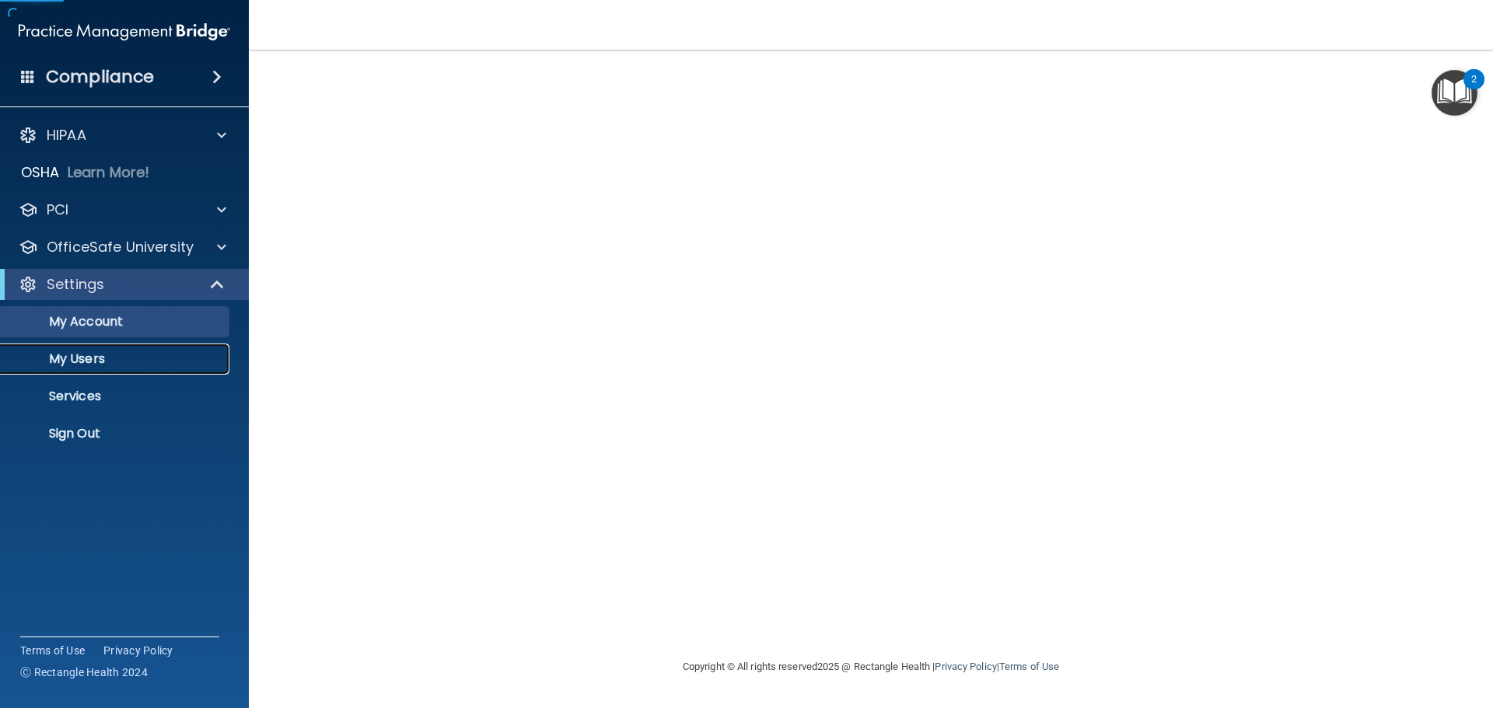
click at [53, 344] on link "My Users" at bounding box center [106, 359] width 245 height 31
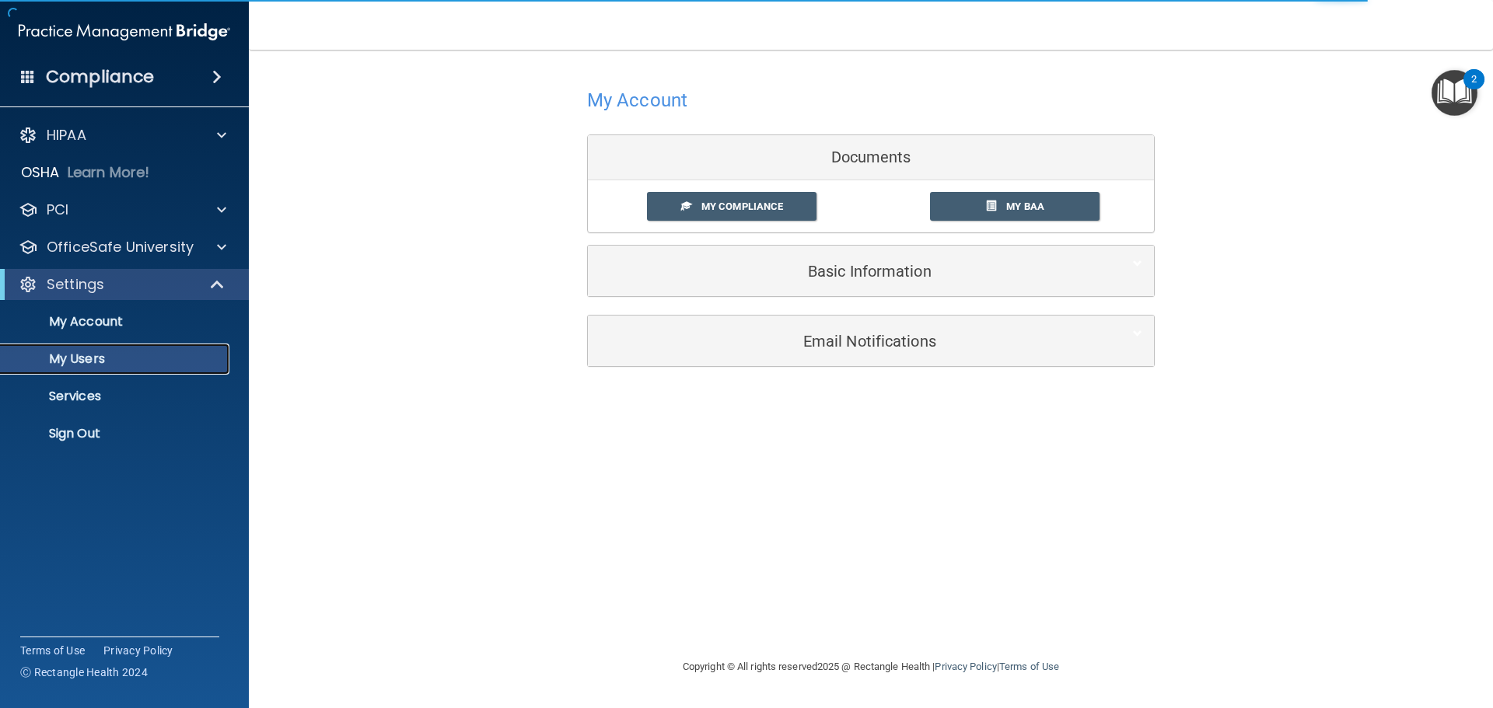
select select "20"
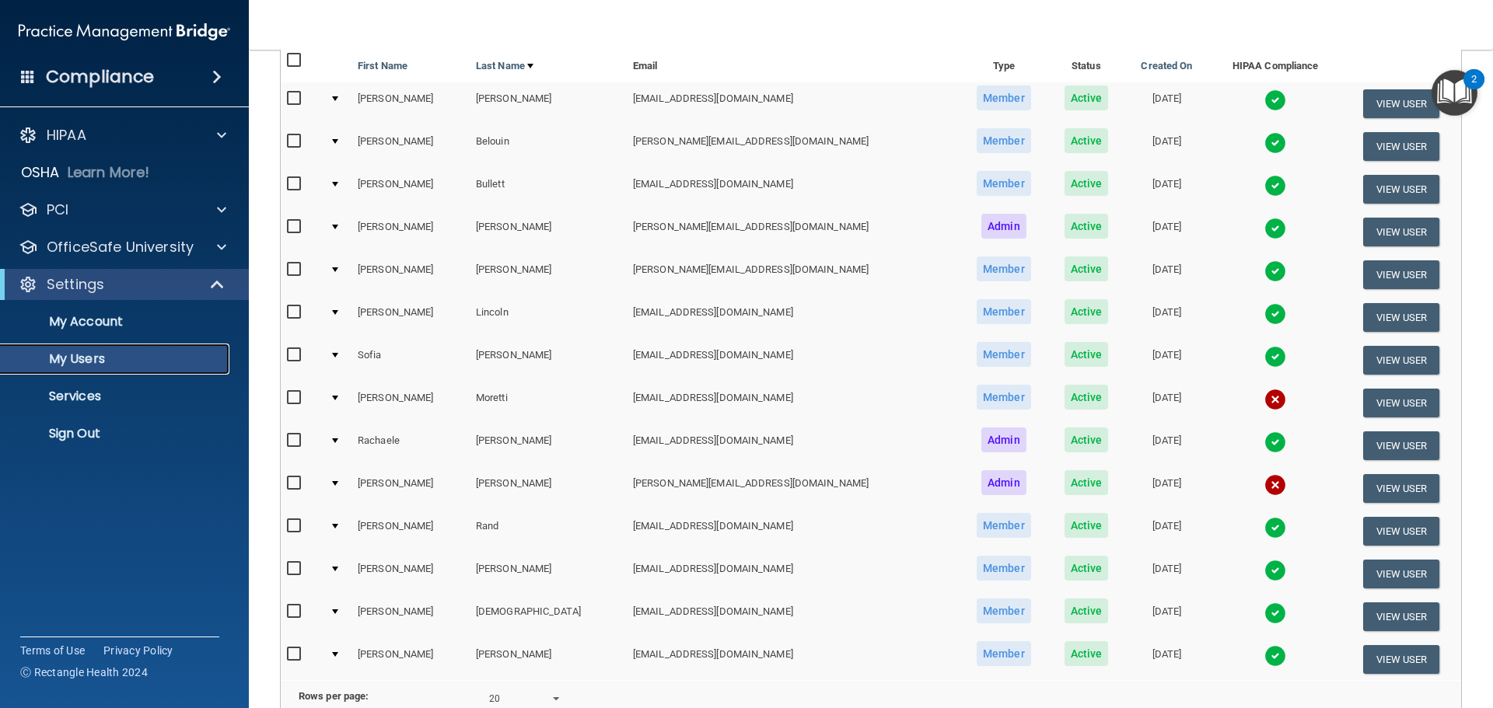
scroll to position [233, 0]
